Goal: Navigation & Orientation: Find specific page/section

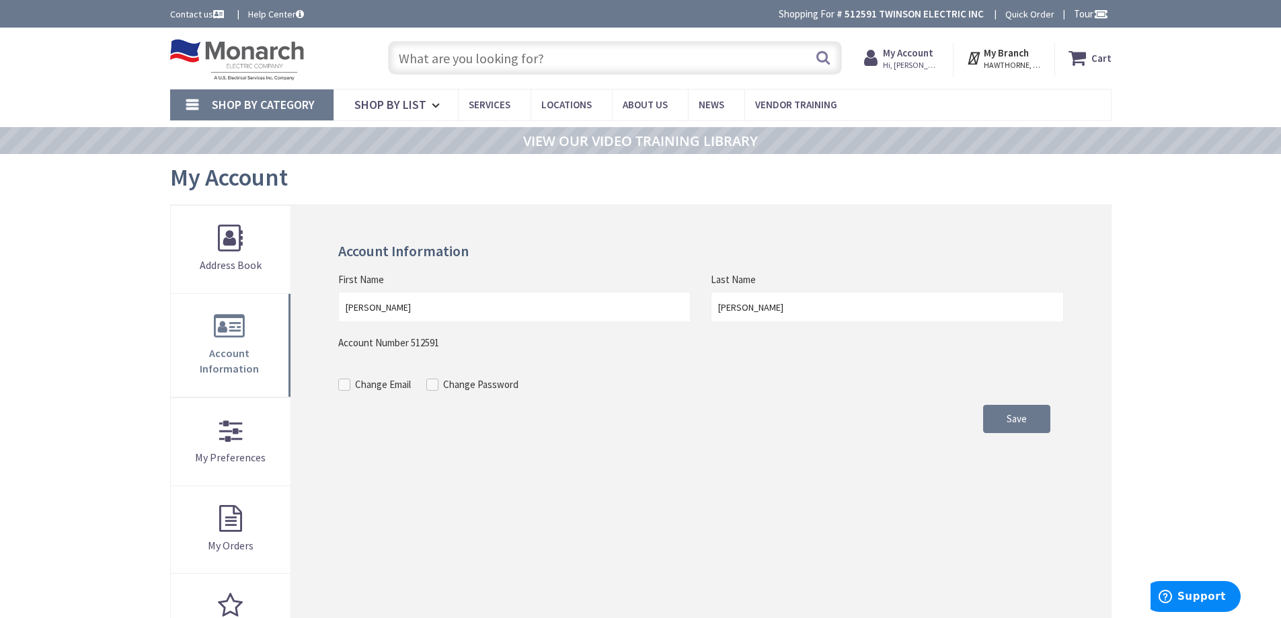
click at [971, 58] on icon at bounding box center [974, 58] width 17 height 24
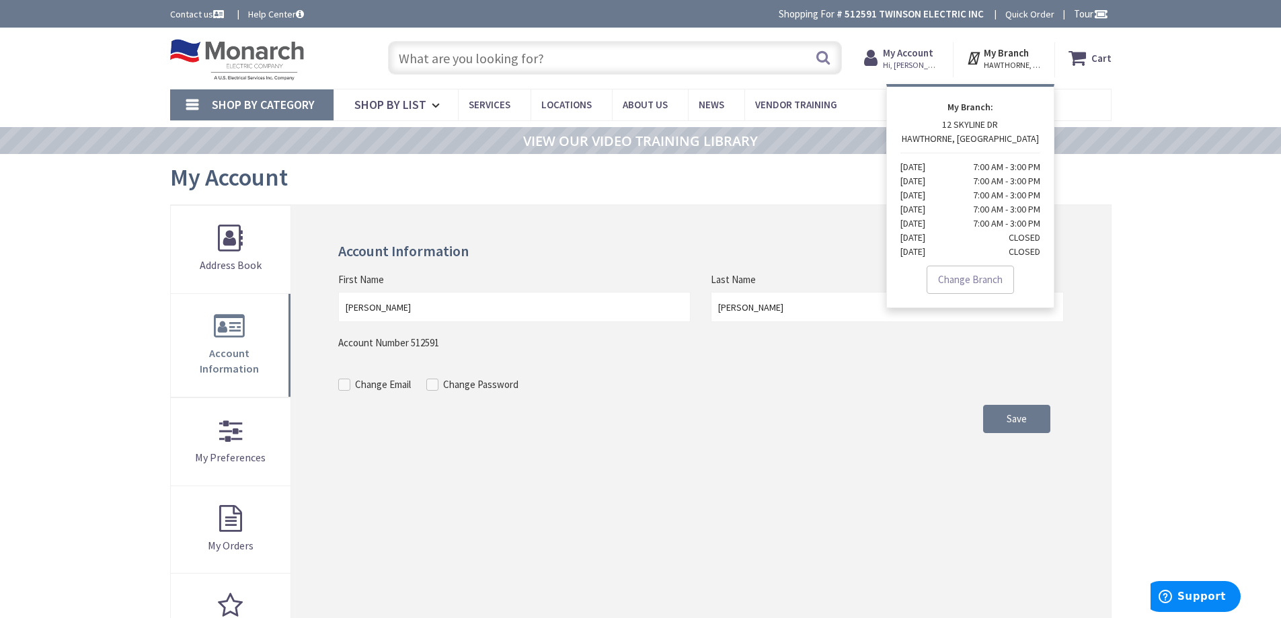
click at [754, 202] on div "My Account" at bounding box center [640, 179] width 941 height 50
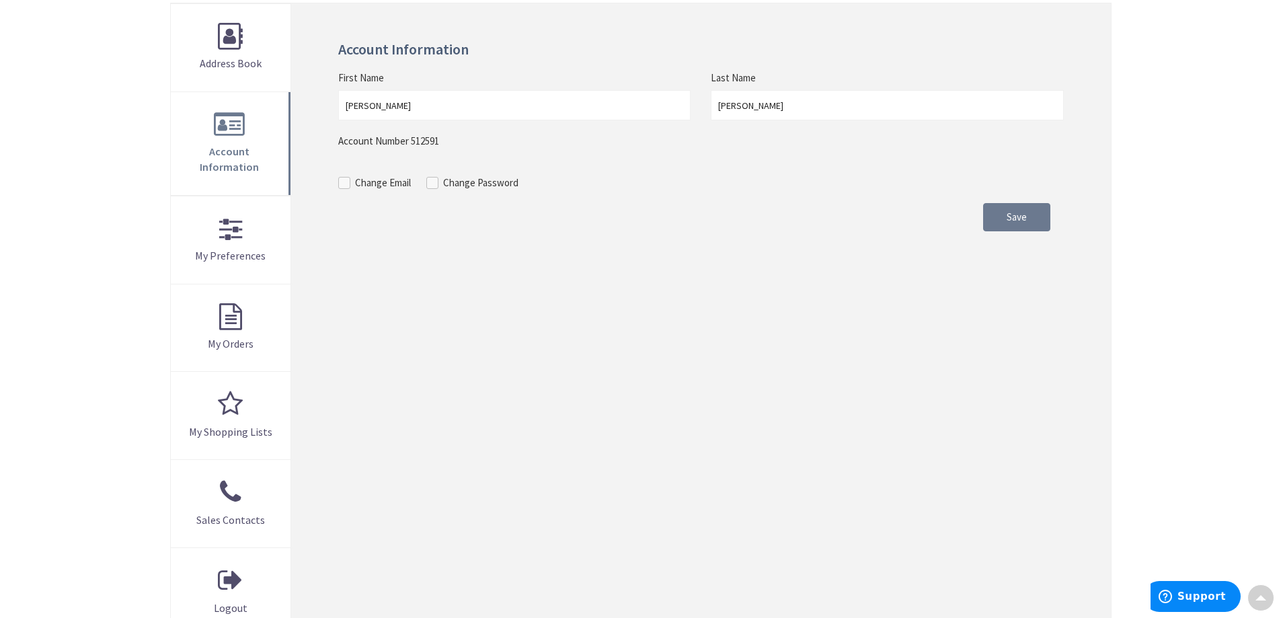
scroll to position [269, 0]
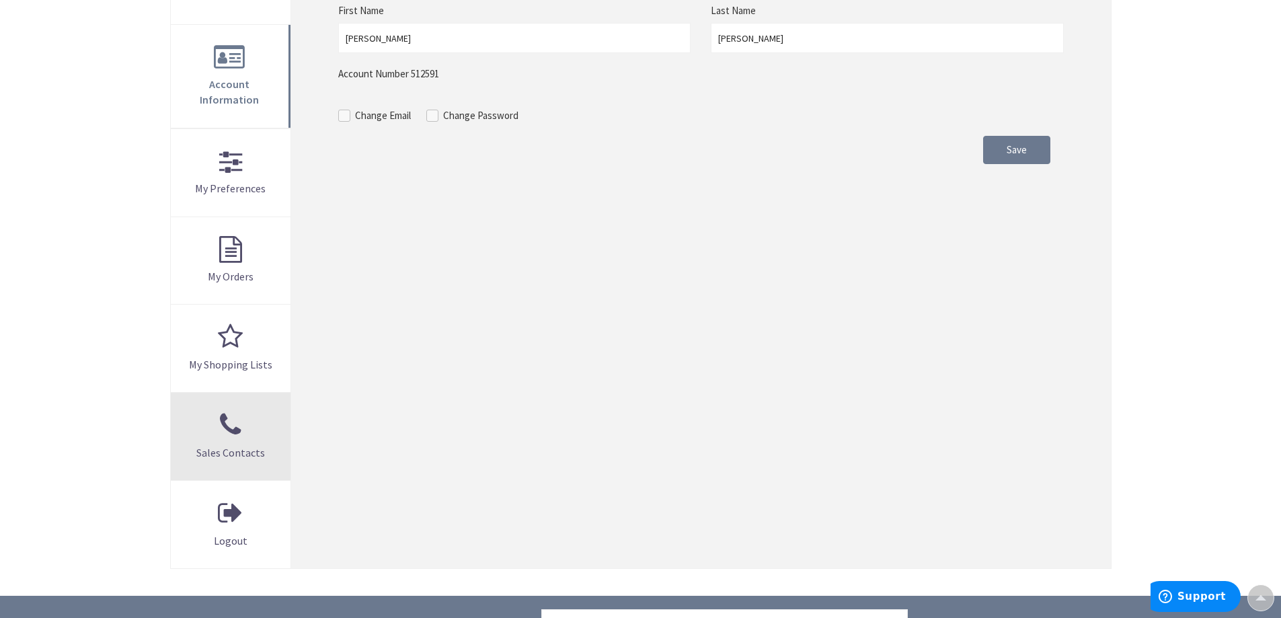
click at [221, 428] on link "Sales Contacts" at bounding box center [231, 436] width 120 height 87
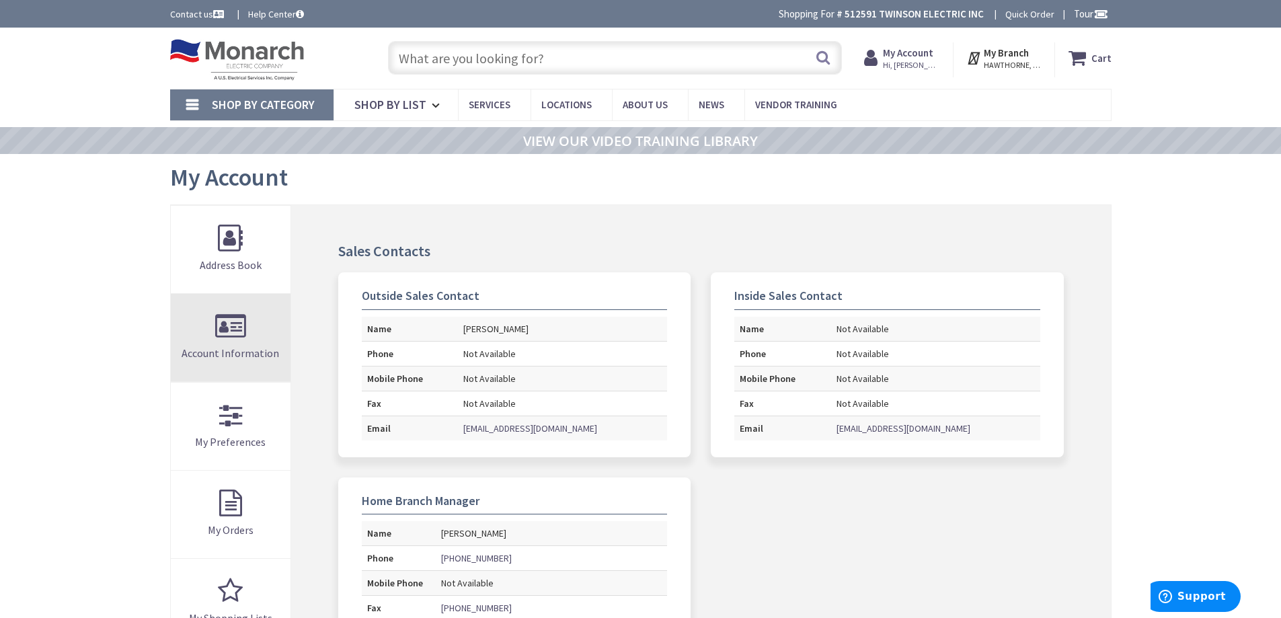
click at [222, 339] on link "Account Information" at bounding box center [231, 337] width 120 height 87
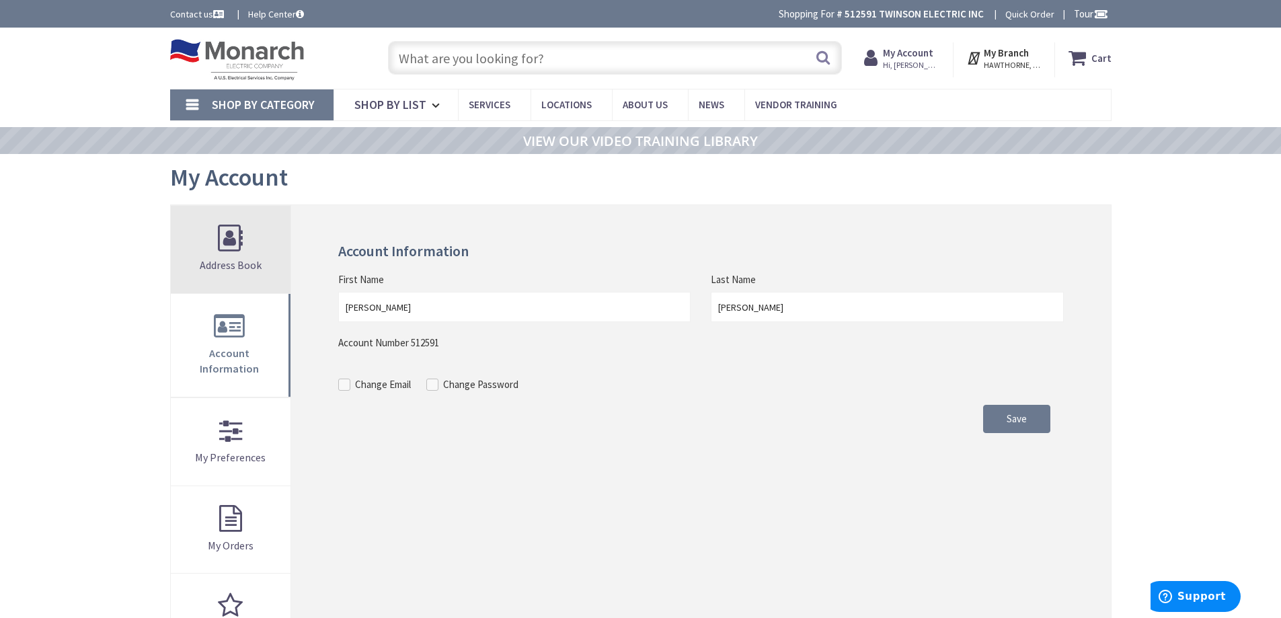
click at [239, 248] on link "Address Book" at bounding box center [231, 249] width 120 height 87
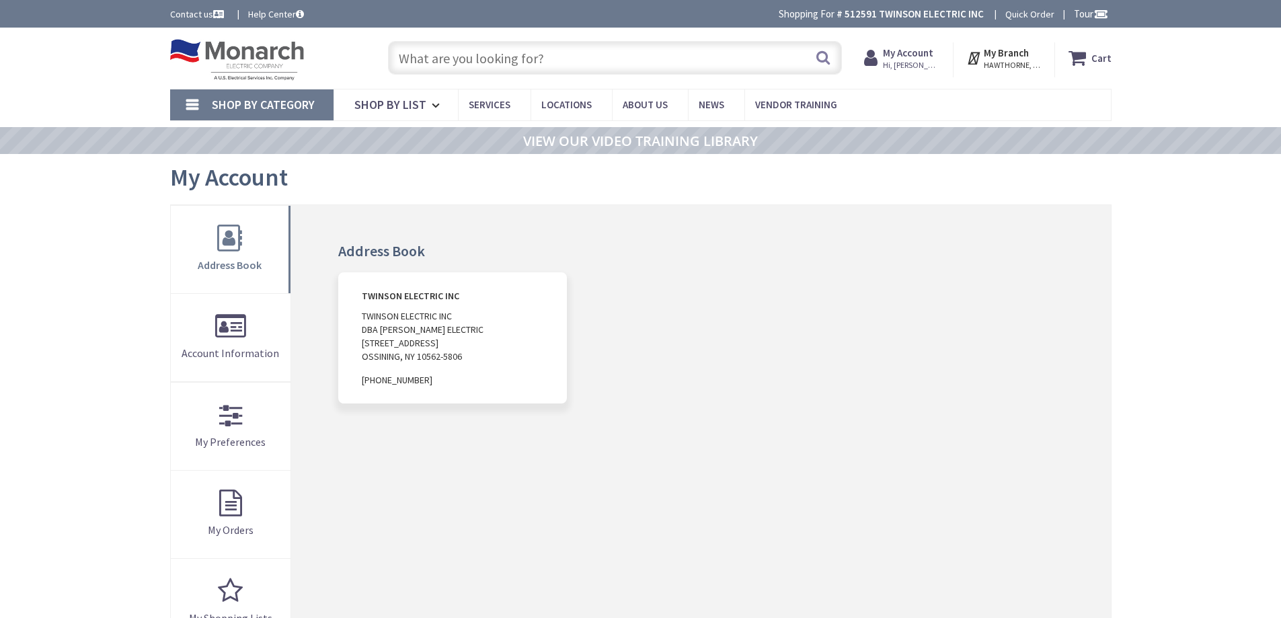
click at [280, 102] on span "Shop By Category" at bounding box center [263, 104] width 103 height 15
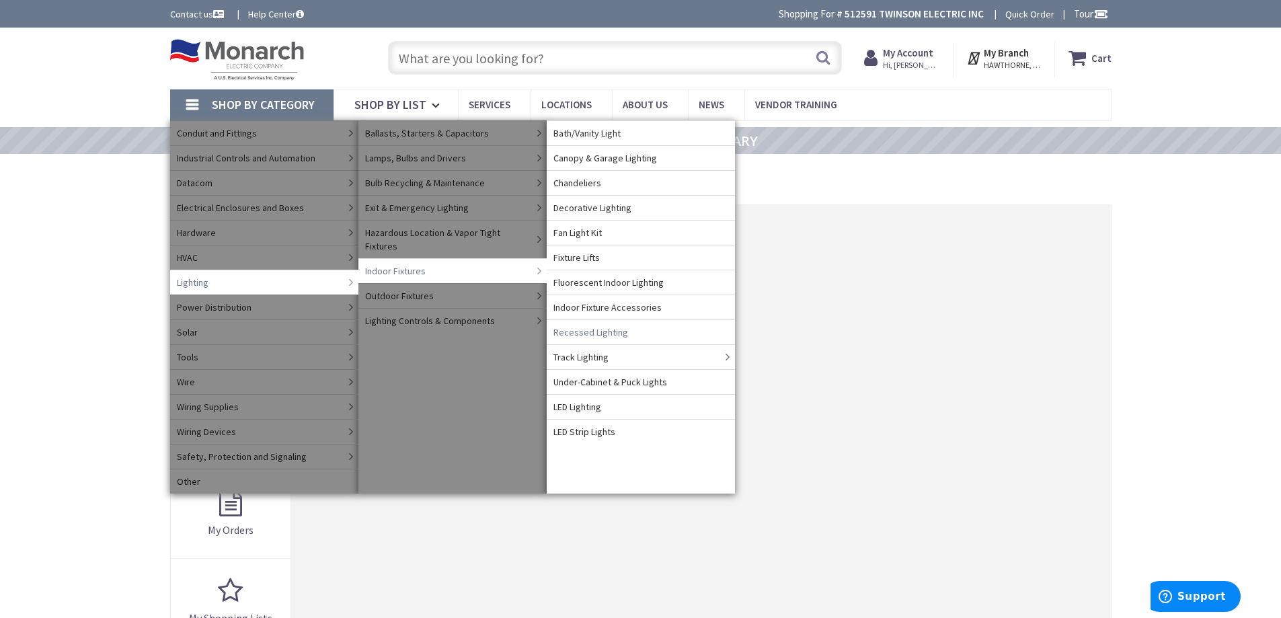
click at [600, 332] on span "Recessed Lighting" at bounding box center [590, 331] width 75 height 13
